Goal: Information Seeking & Learning: Learn about a topic

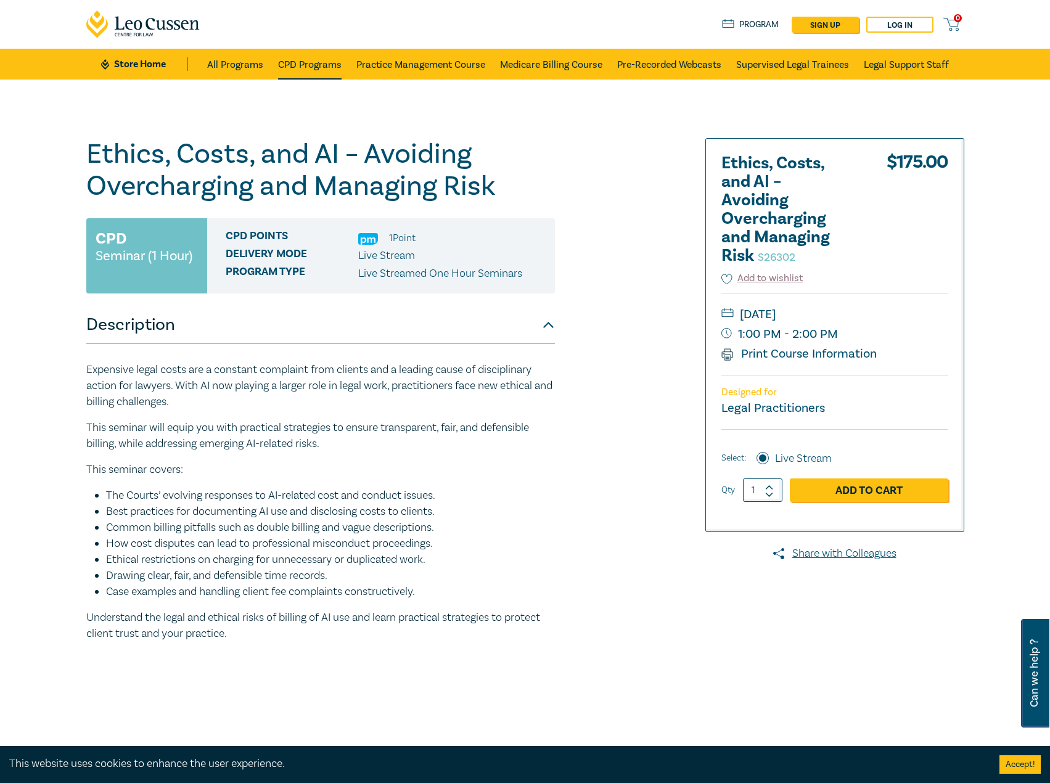
click at [331, 60] on link "CPD Programs" at bounding box center [310, 64] width 64 height 31
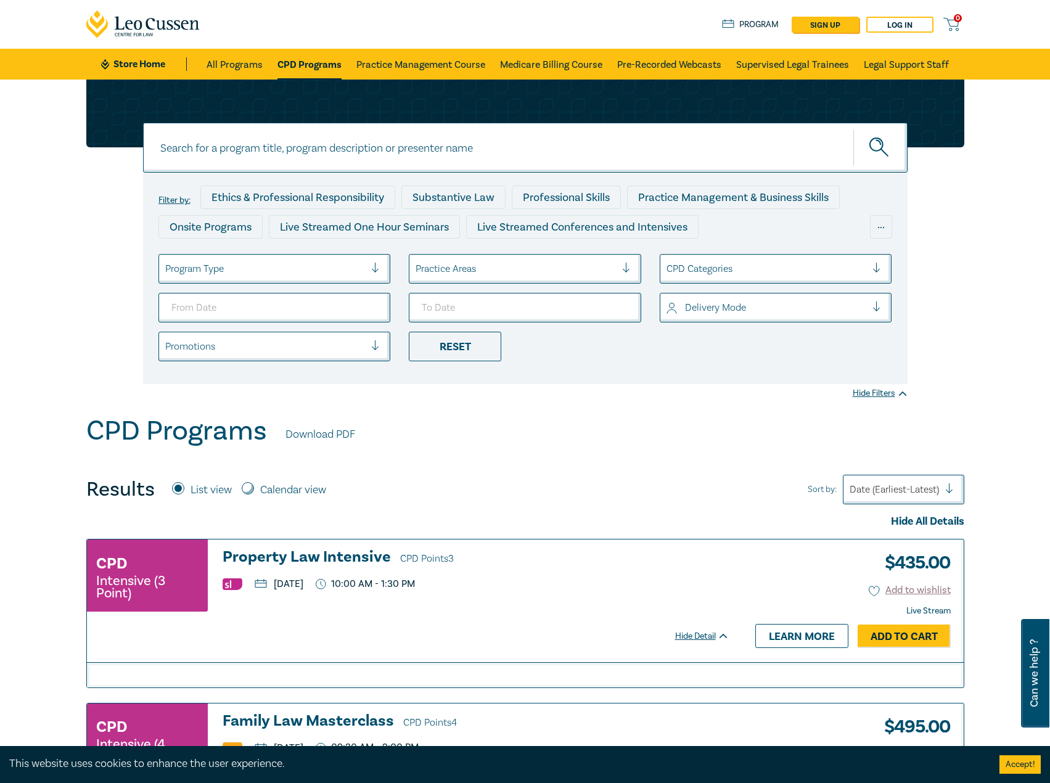
click at [460, 141] on input at bounding box center [525, 148] width 765 height 50
type input "s26201"
click at [854, 129] on button "submit" at bounding box center [881, 148] width 54 height 38
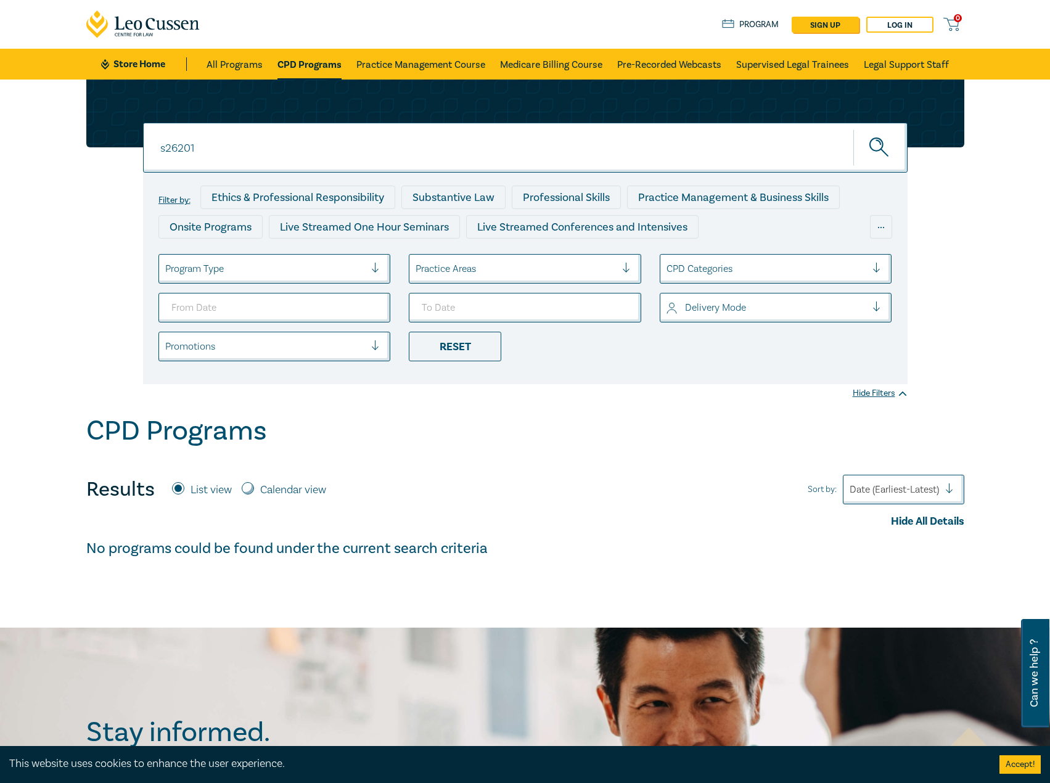
click at [330, 60] on link "CPD Programs" at bounding box center [310, 64] width 64 height 31
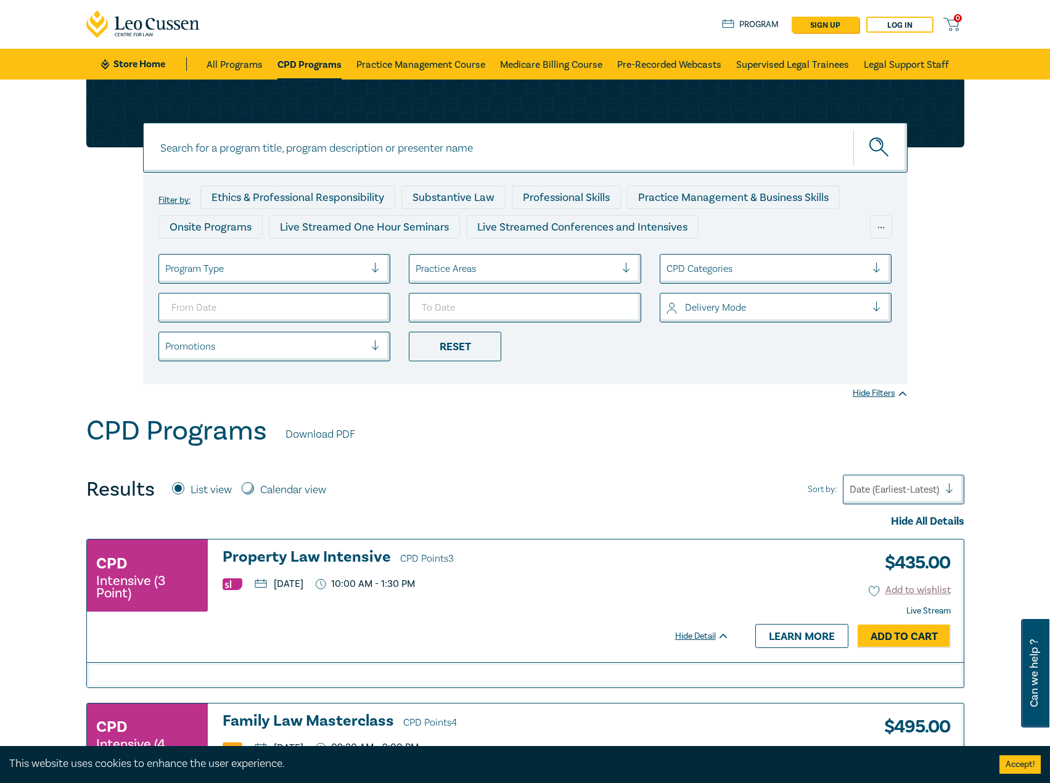
click at [398, 151] on input at bounding box center [525, 148] width 765 height 50
type input "s26201"
click at [854, 129] on button "submit" at bounding box center [881, 148] width 54 height 38
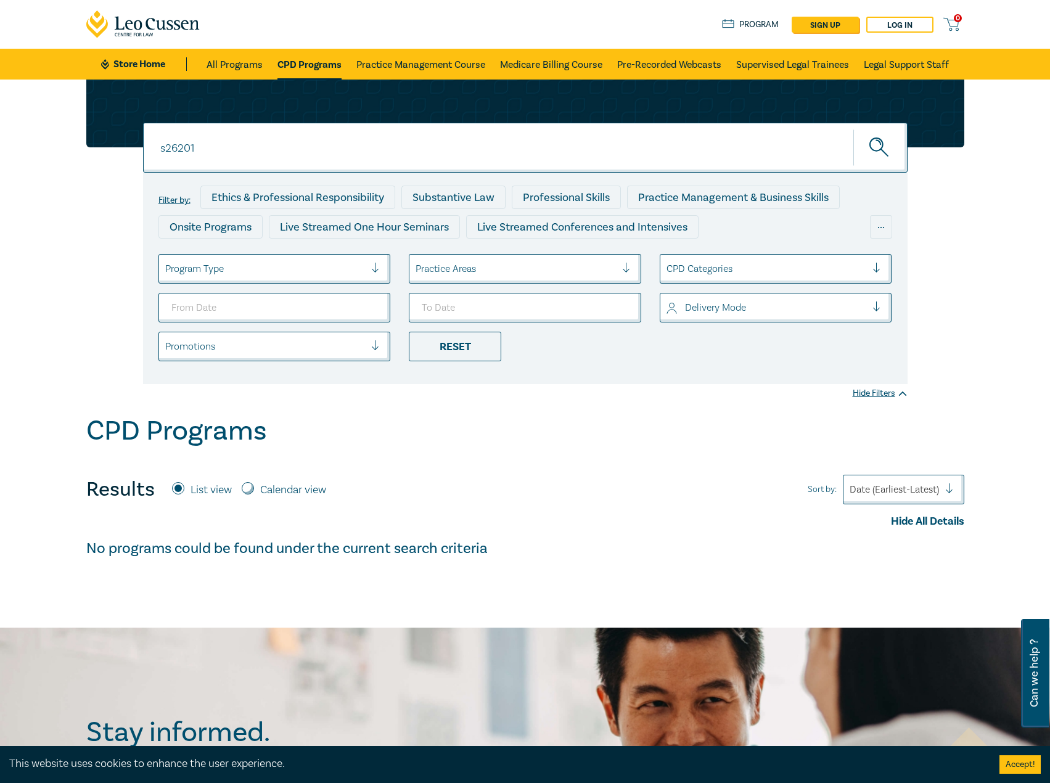
click at [289, 60] on link "CPD Programs" at bounding box center [310, 64] width 64 height 31
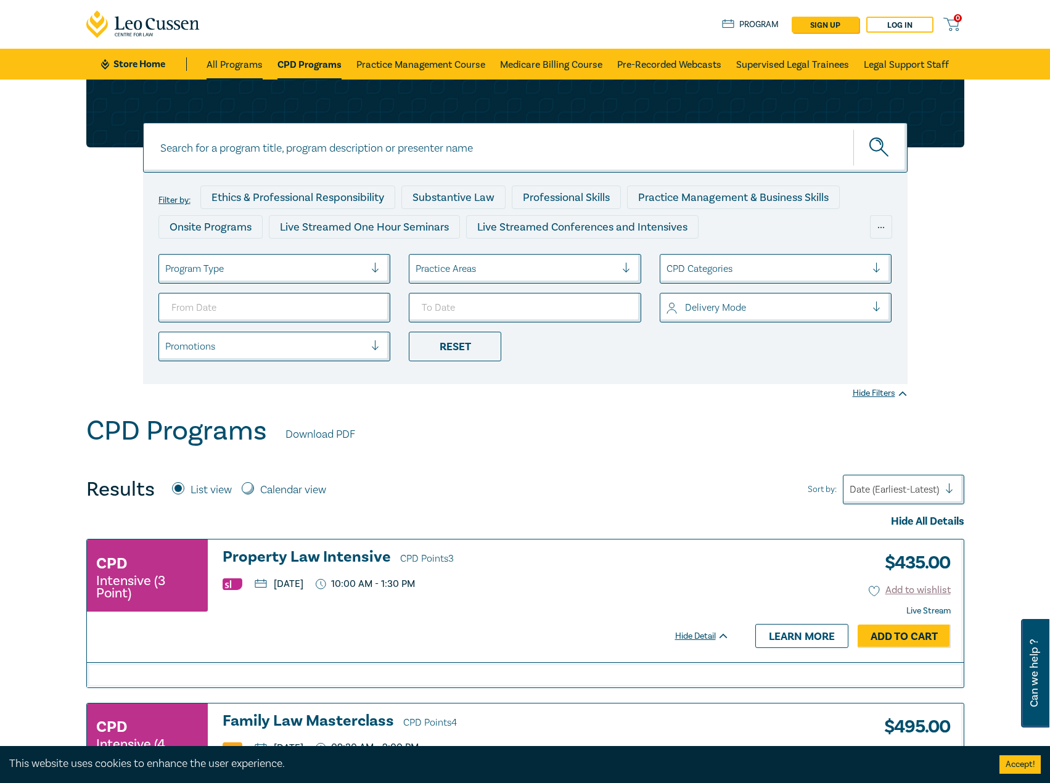
click at [220, 64] on link "All Programs" at bounding box center [235, 64] width 56 height 31
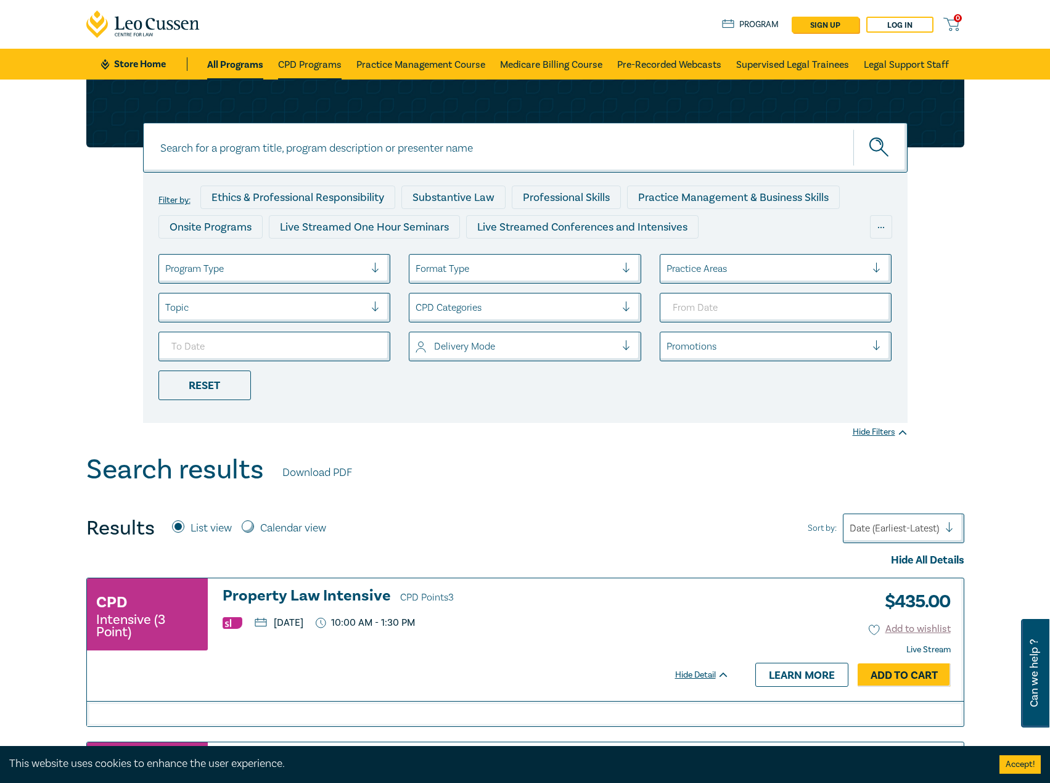
click at [293, 57] on link "CPD Programs" at bounding box center [310, 64] width 64 height 31
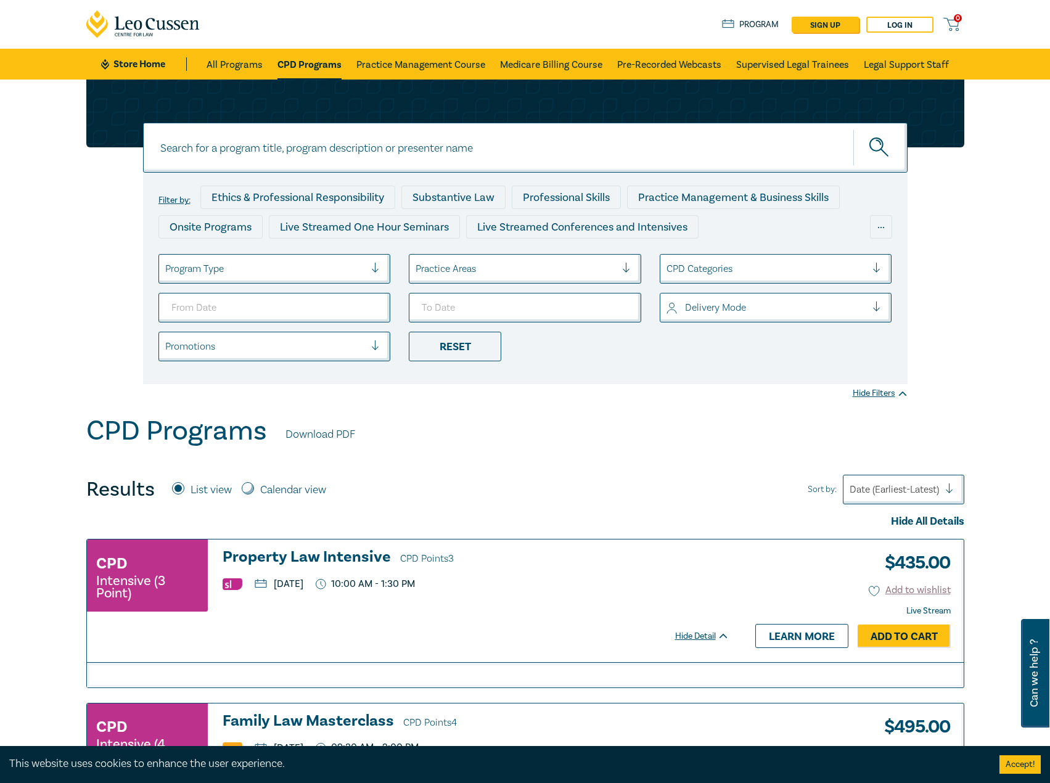
click at [294, 147] on input at bounding box center [525, 148] width 765 height 50
type input "s26201"
click at [854, 129] on button "submit" at bounding box center [881, 148] width 54 height 38
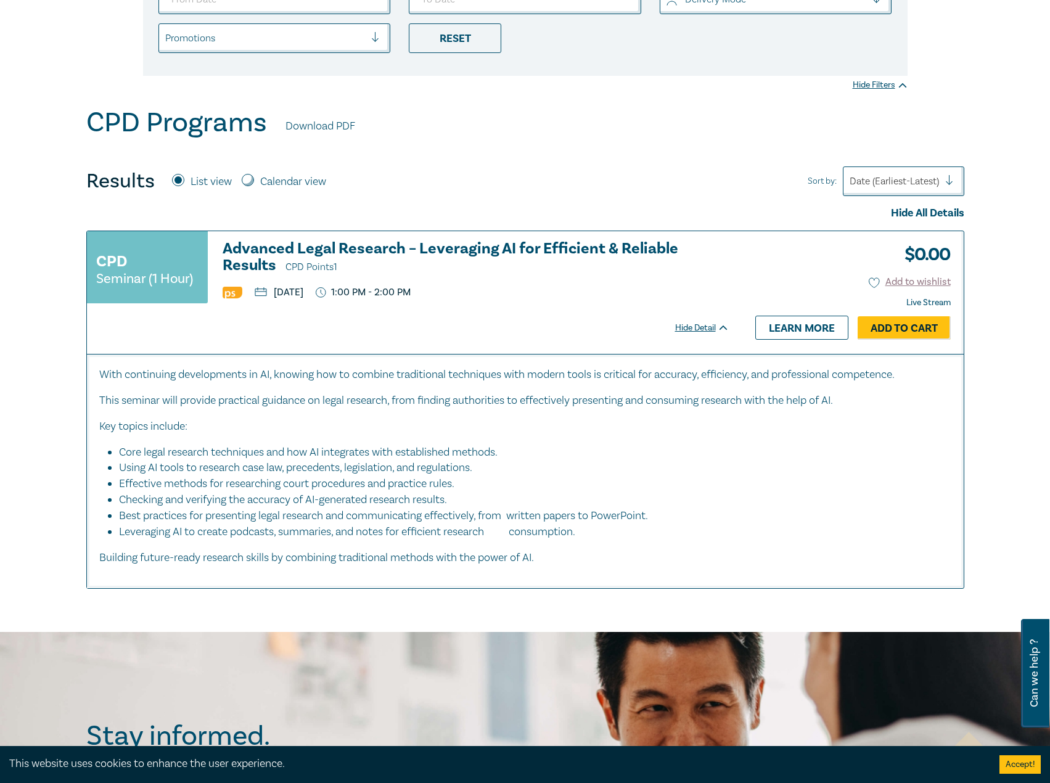
click at [452, 250] on h3 "Advanced Legal Research – Leveraging AI for Efficient & Reliable Results CPD Po…" at bounding box center [476, 258] width 507 height 35
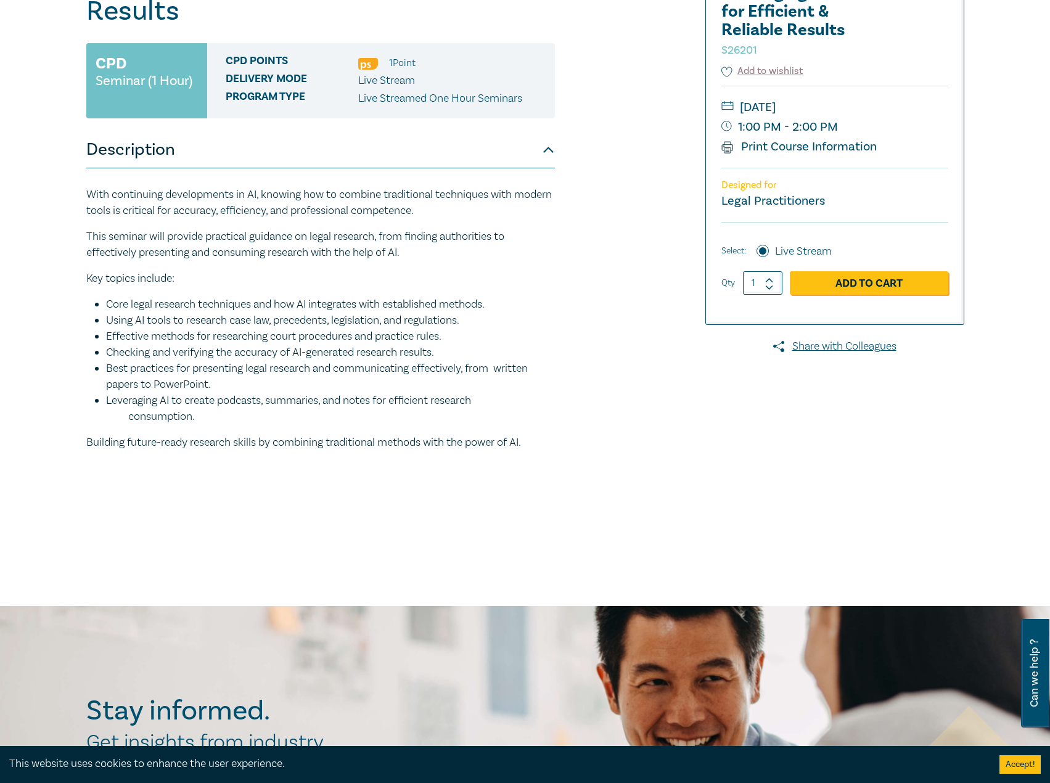
scroll to position [185, 0]
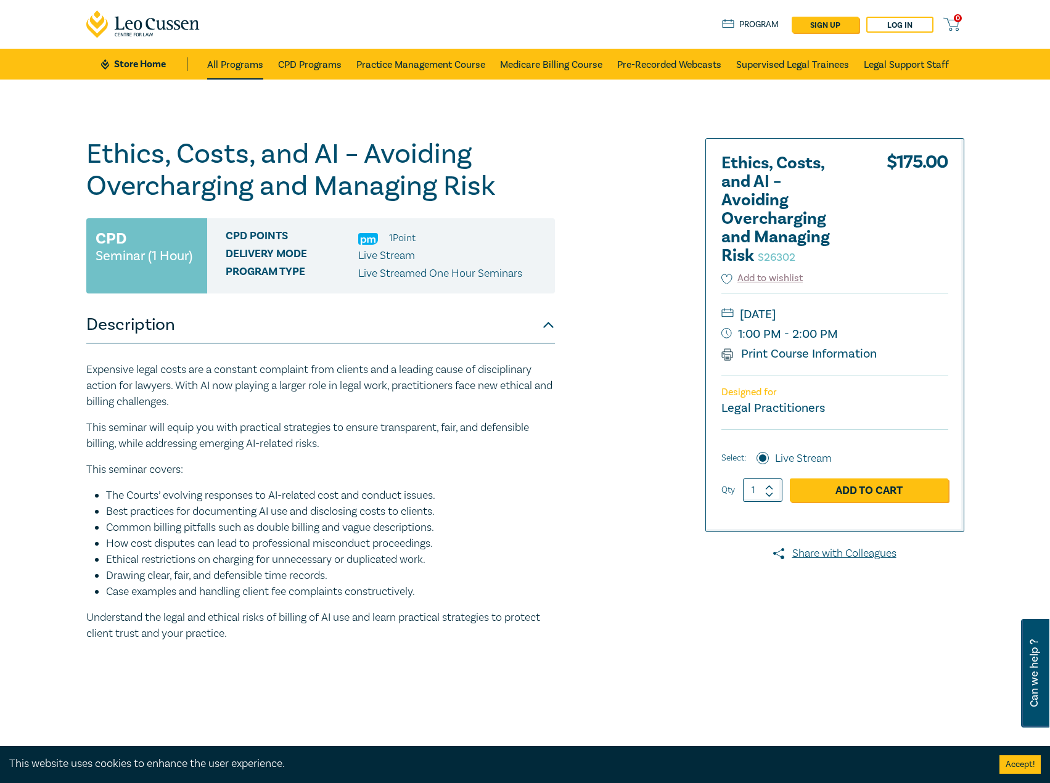
click at [221, 60] on link "All Programs" at bounding box center [235, 64] width 56 height 31
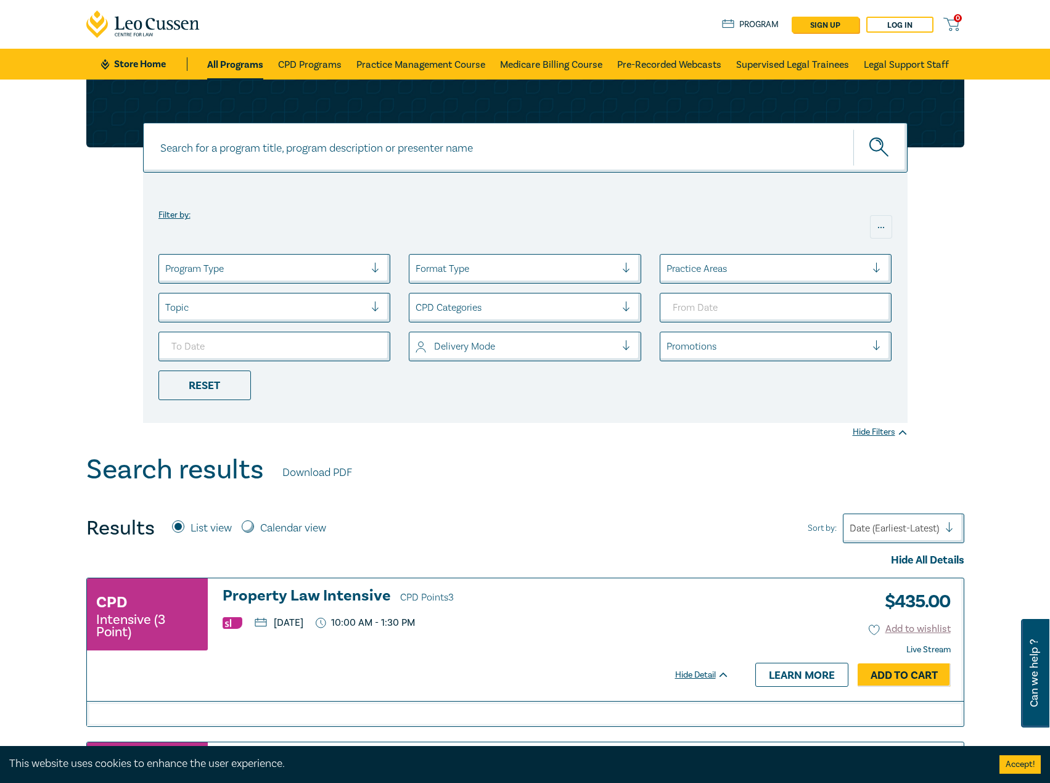
click at [128, 60] on link "Store Home" at bounding box center [144, 64] width 86 height 14
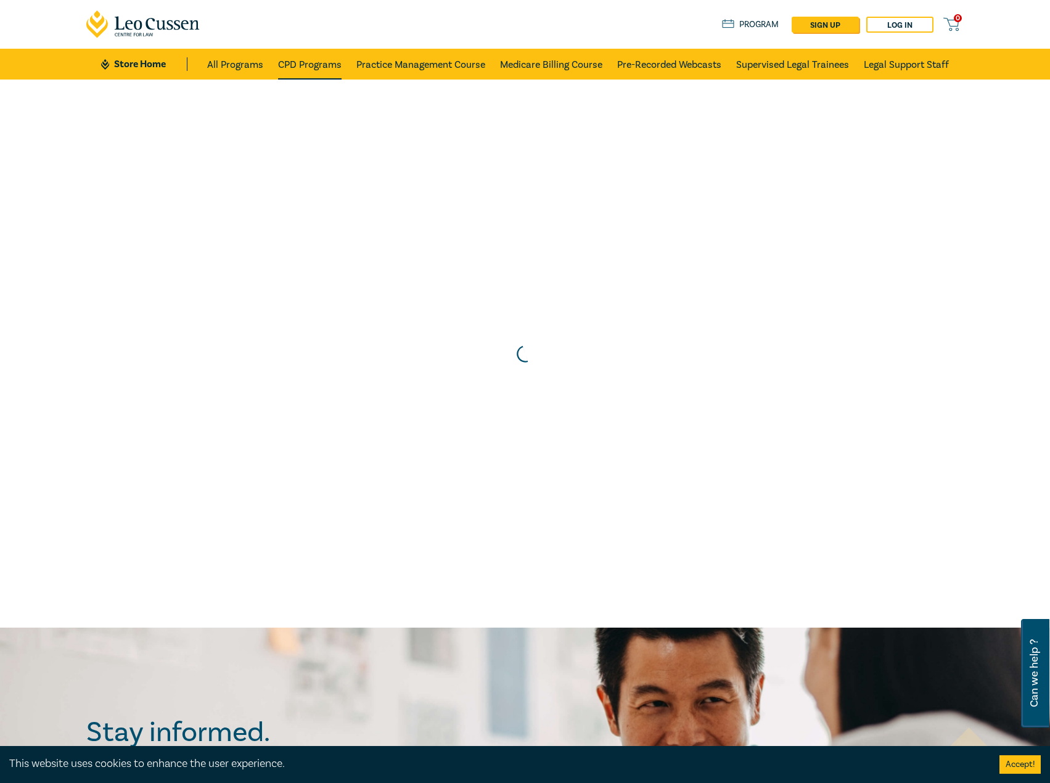
click at [295, 68] on link "CPD Programs" at bounding box center [310, 64] width 64 height 31
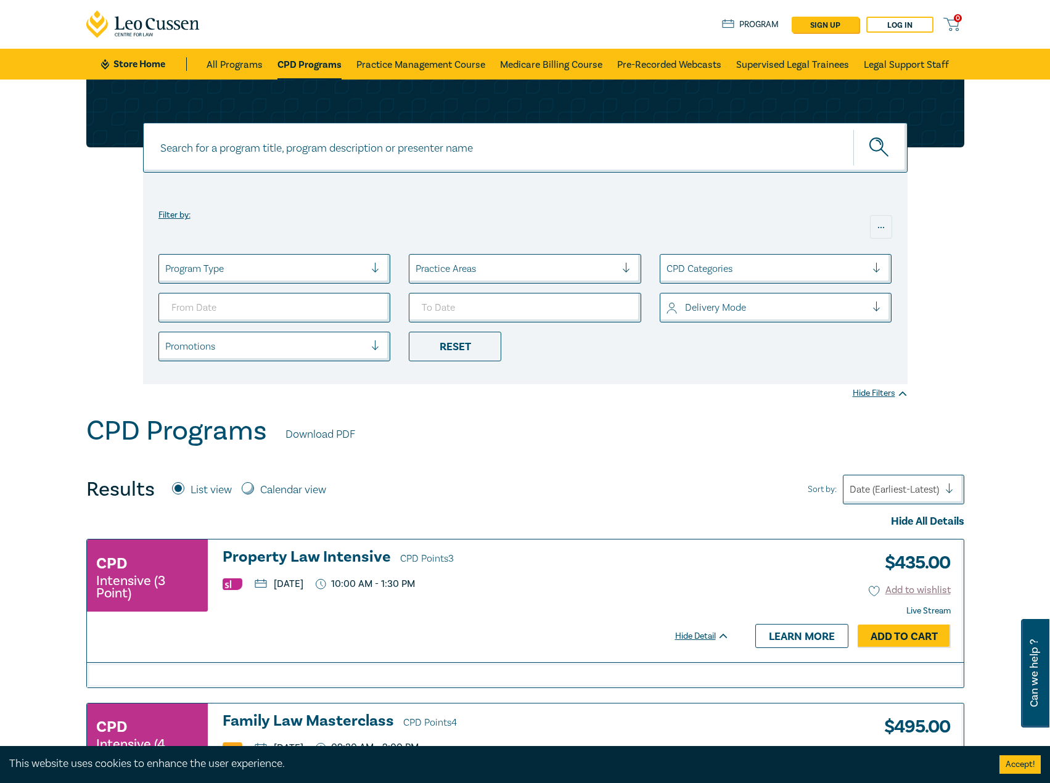
click at [124, 62] on link "Store Home" at bounding box center [144, 64] width 86 height 14
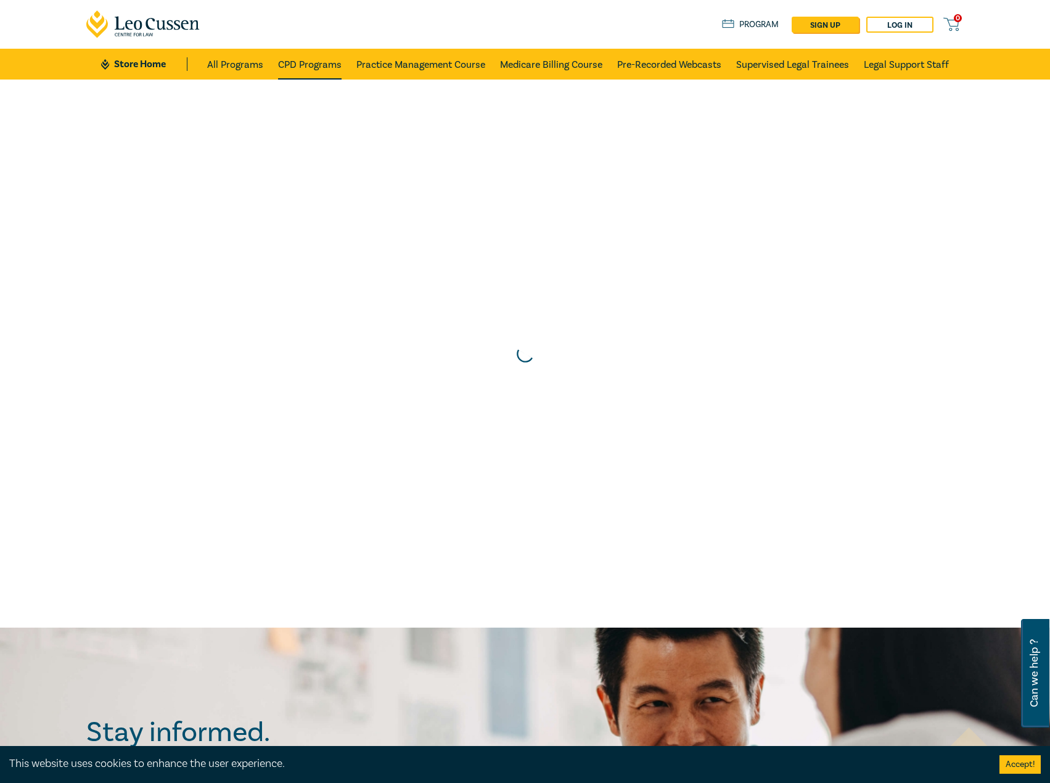
click at [292, 64] on link "CPD Programs" at bounding box center [310, 64] width 64 height 31
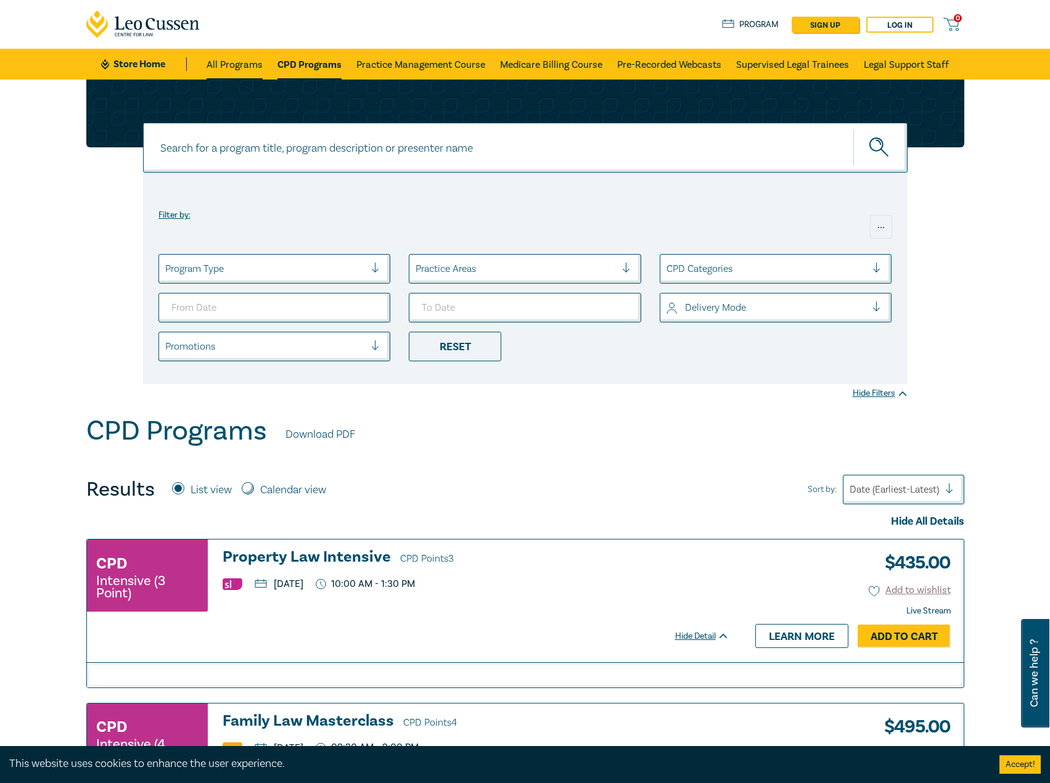
click at [236, 54] on link "All Programs" at bounding box center [235, 64] width 56 height 31
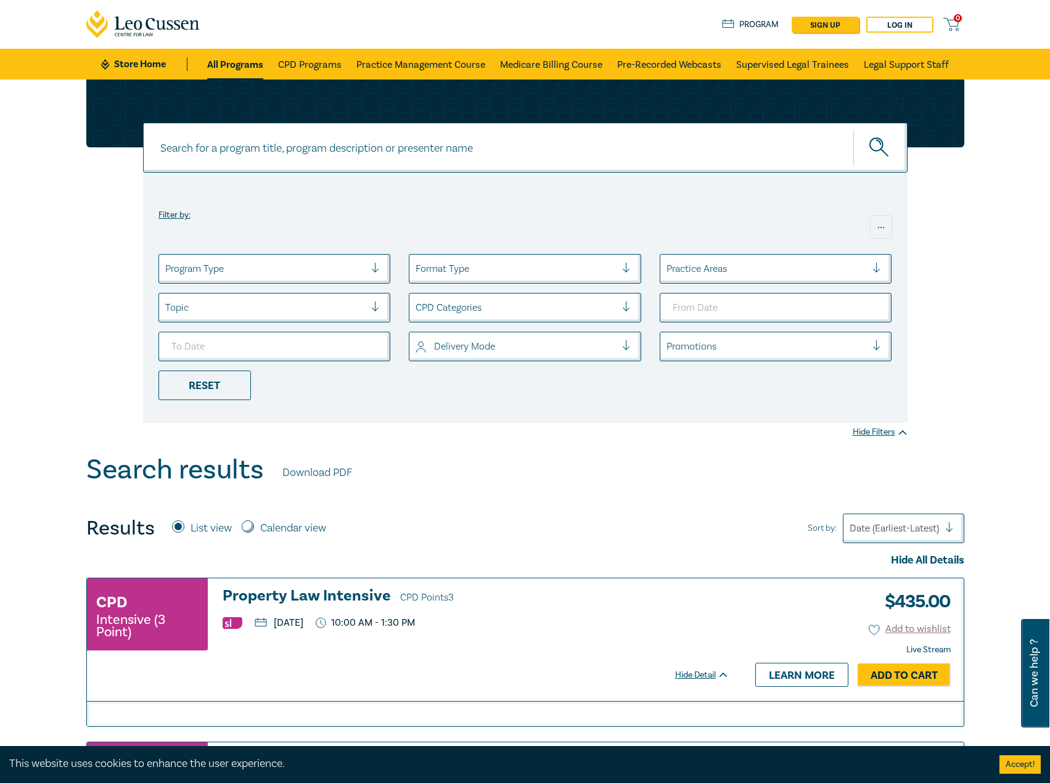
click at [349, 601] on h3 "Property Law Intensive CPD Points 3" at bounding box center [476, 597] width 507 height 19
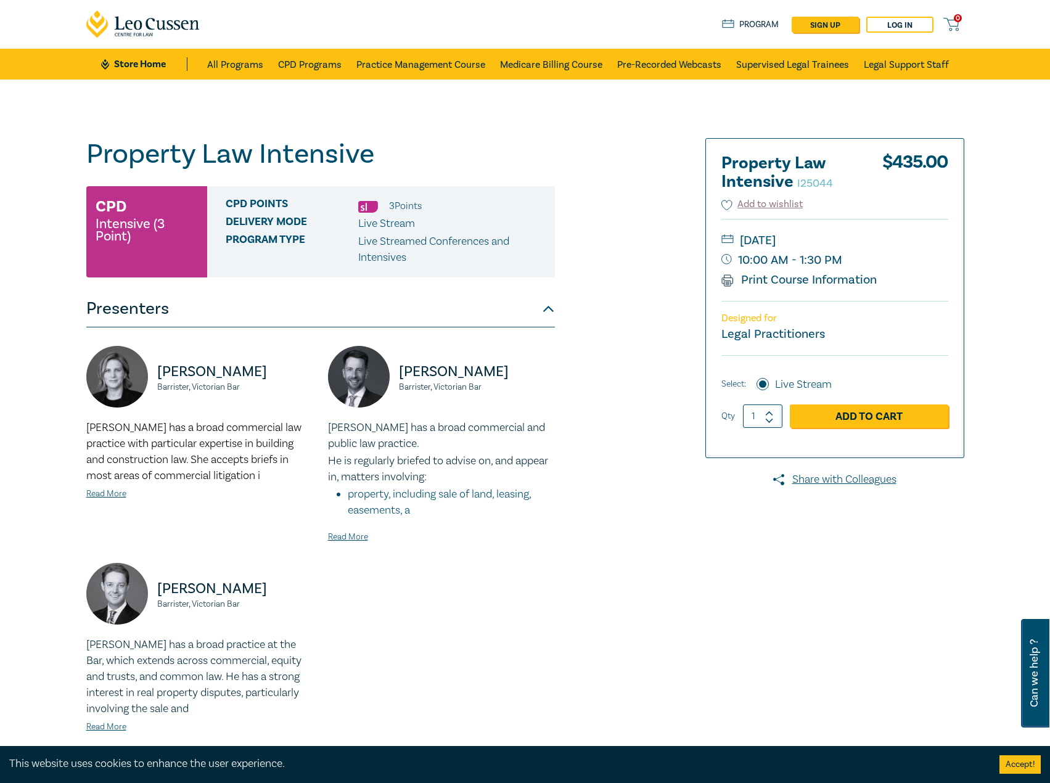
scroll to position [247, 0]
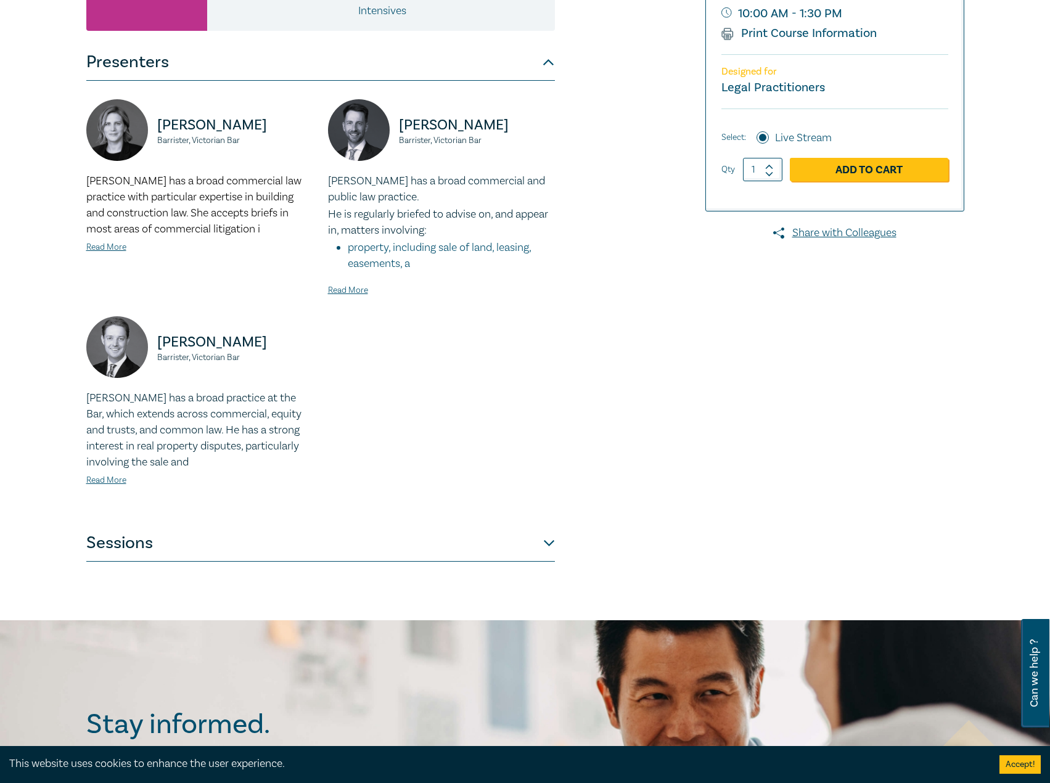
click at [233, 543] on button "Sessions" at bounding box center [320, 543] width 469 height 37
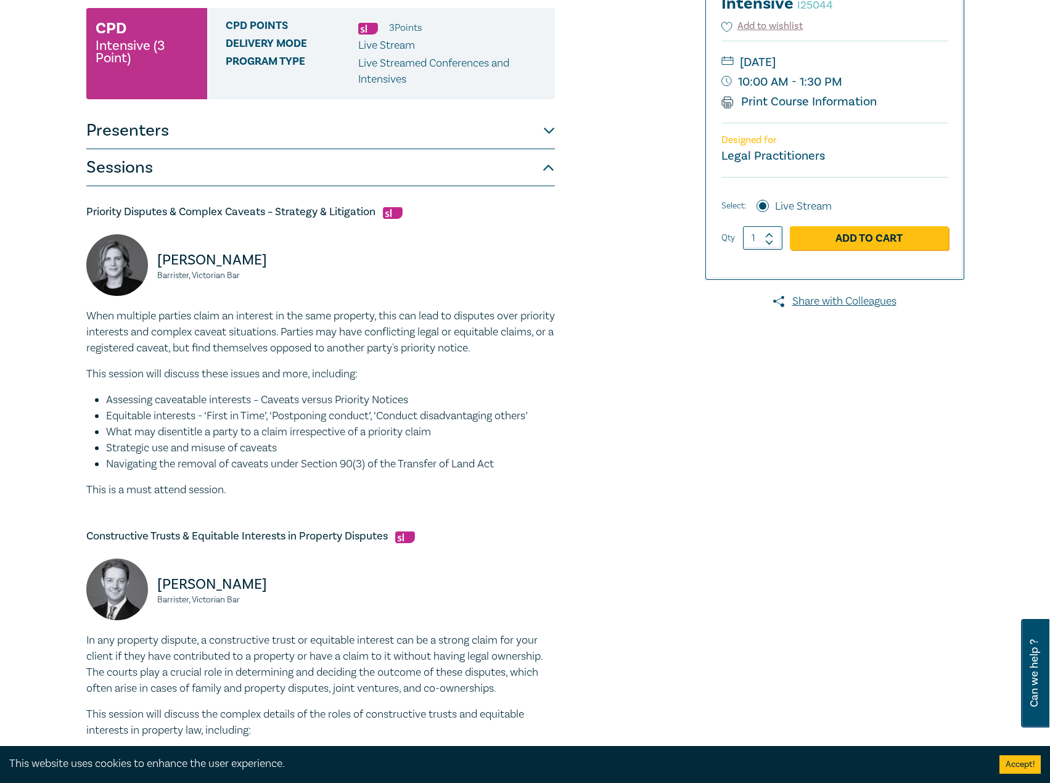
scroll to position [0, 0]
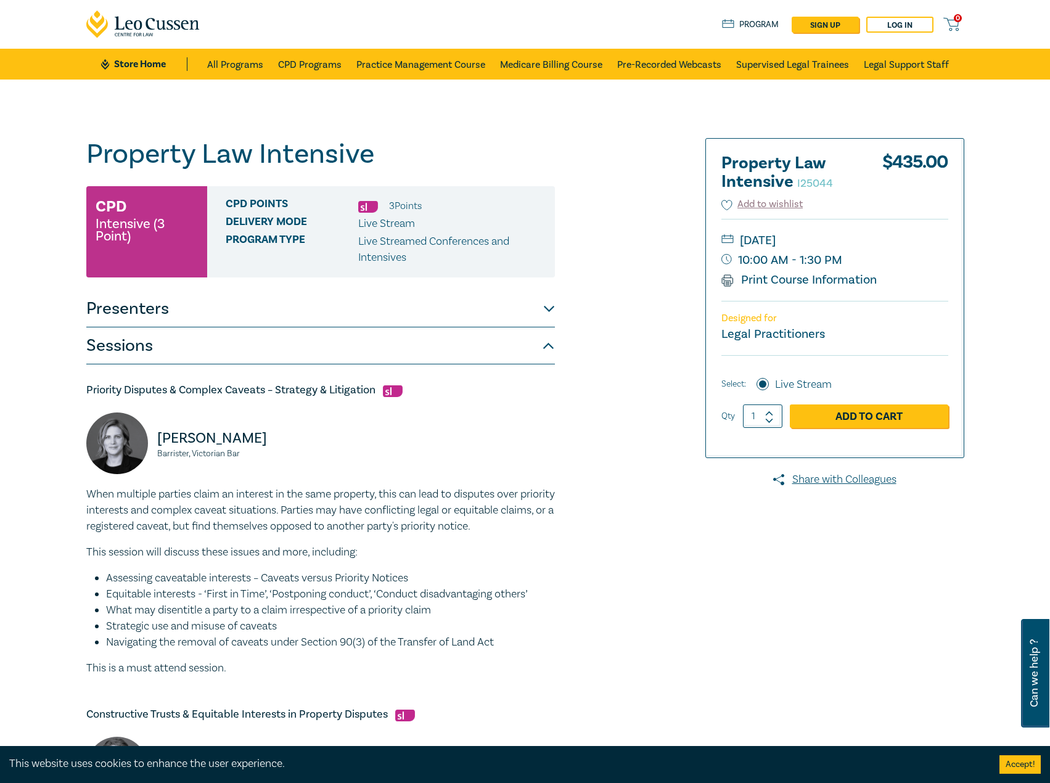
click at [355, 527] on p "When multiple parties claim an interest in the same property, this can lead to …" at bounding box center [320, 511] width 469 height 48
drag, startPoint x: 537, startPoint y: 526, endPoint x: 52, endPoint y: 484, distance: 486.7
click at [52, 484] on div "Property Law Intensive I25044 CPD Intensive (3 Point) CPD Points 3 Point s Deli…" at bounding box center [525, 783] width 1050 height 1407
click at [154, 506] on p "When multiple parties claim an interest in the same property, this can lead to …" at bounding box center [320, 511] width 469 height 48
click at [423, 412] on div "Priority Disputes & Complex Caveats – Strategy & Litigation Kahlia Shenstone Ba…" at bounding box center [320, 530] width 469 height 294
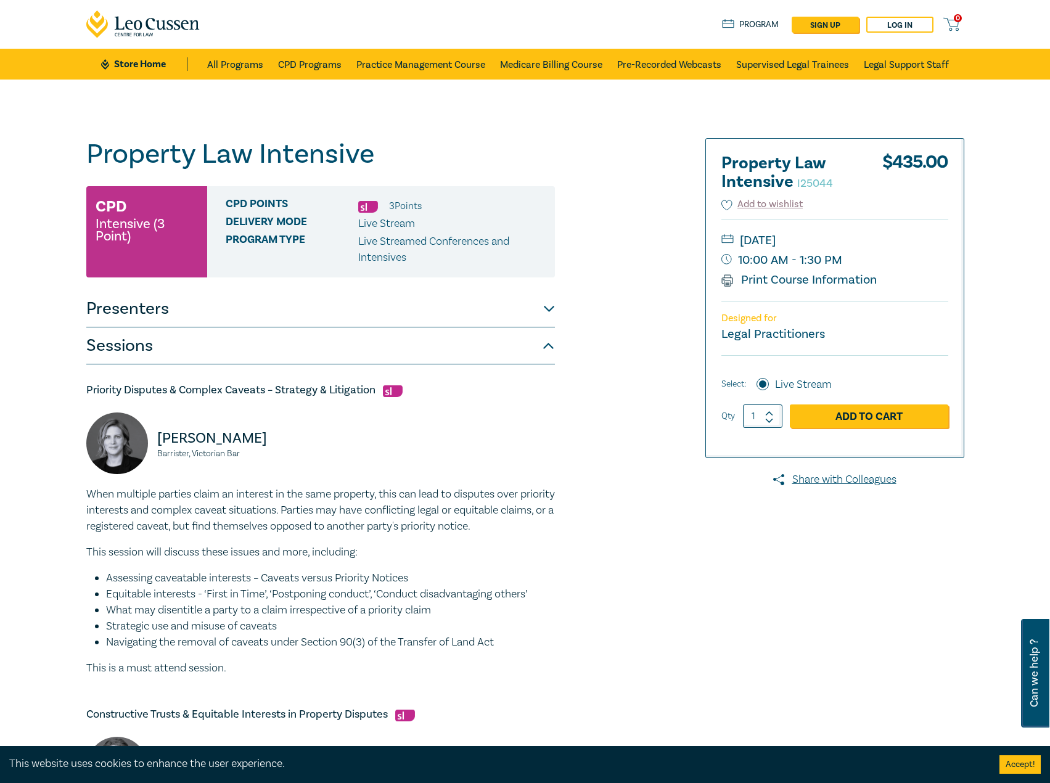
click at [339, 526] on p "When multiple parties claim an interest in the same property, this can lead to …" at bounding box center [320, 511] width 469 height 48
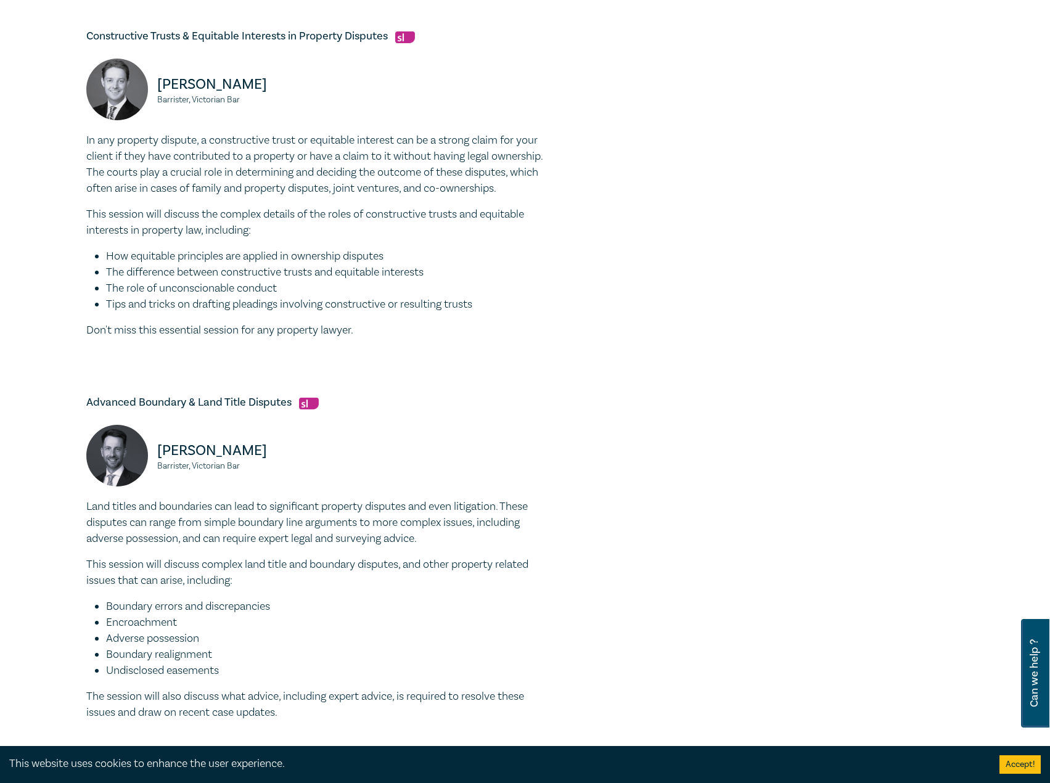
scroll to position [740, 0]
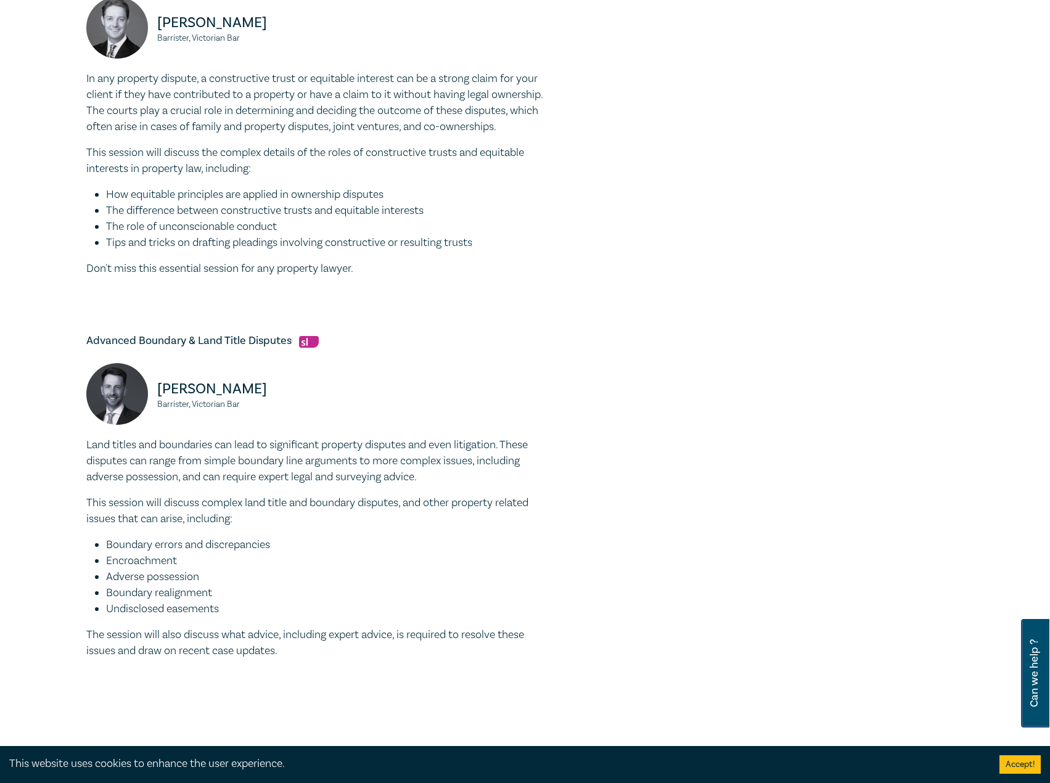
click at [453, 236] on li "Tips and tricks on drafting pleadings involving constructive or resulting trusts" at bounding box center [330, 243] width 449 height 16
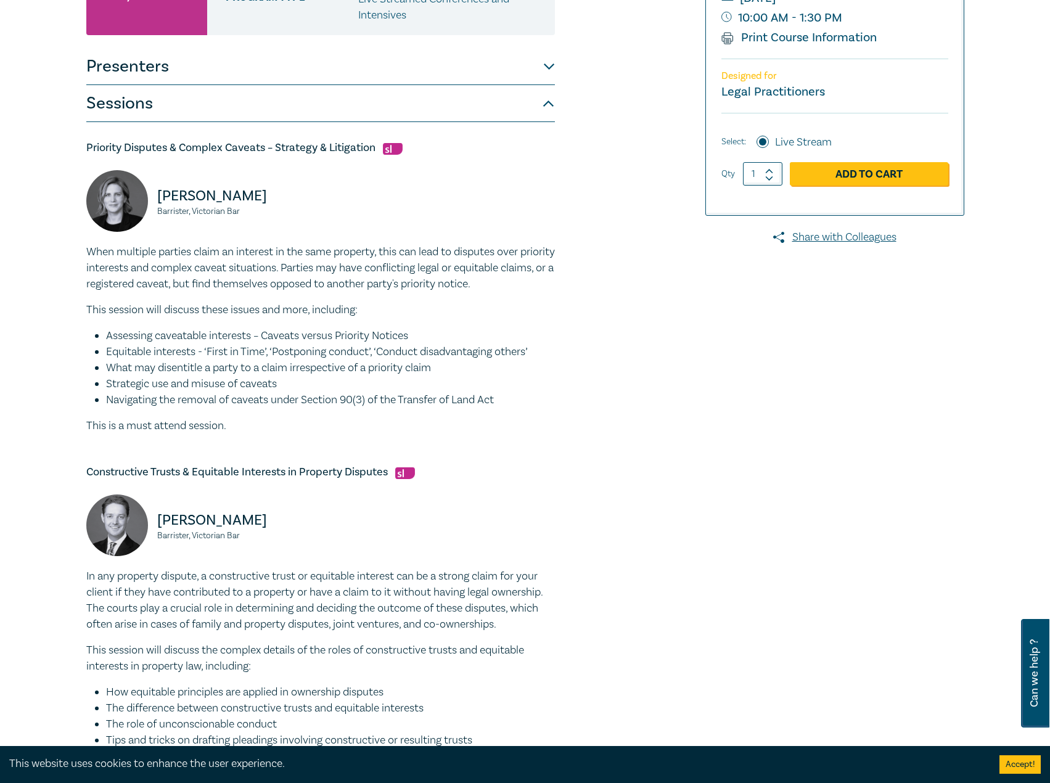
scroll to position [0, 0]
